Goal: Check status: Check status

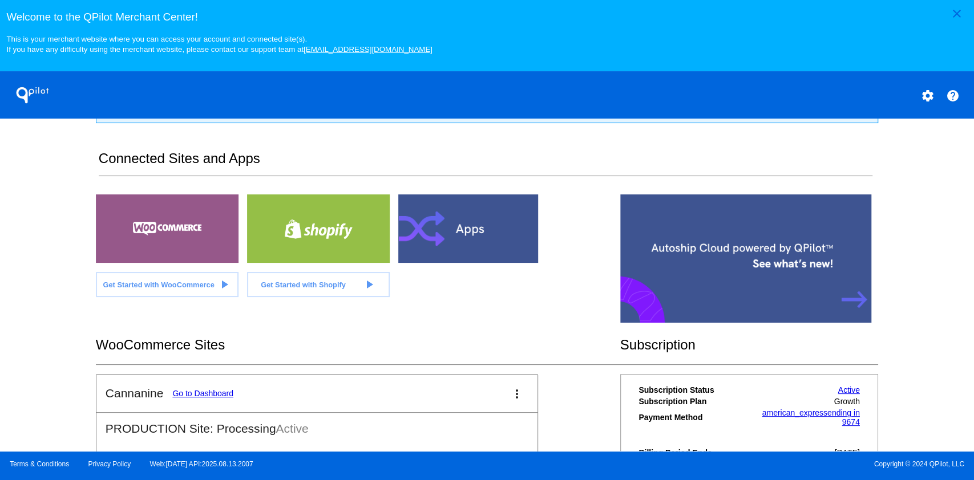
scroll to position [288, 0]
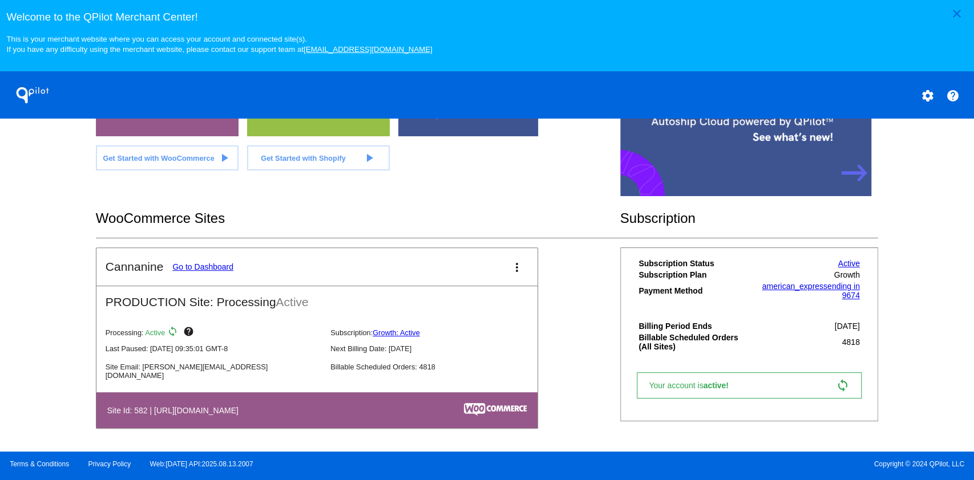
click at [214, 271] on link "Go to Dashboard" at bounding box center [202, 266] width 61 height 9
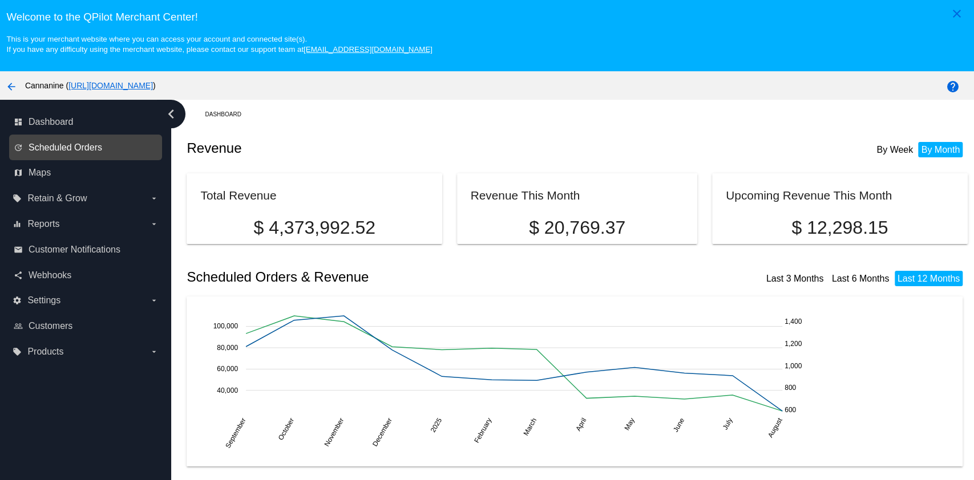
click at [88, 144] on span "Scheduled Orders" at bounding box center [66, 148] width 74 height 10
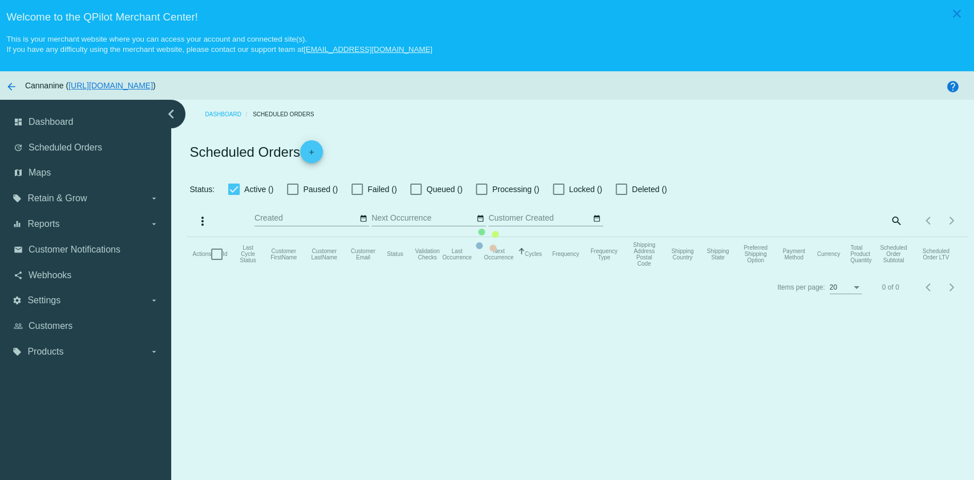
checkbox input "true"
